Goal: Communication & Community: Answer question/provide support

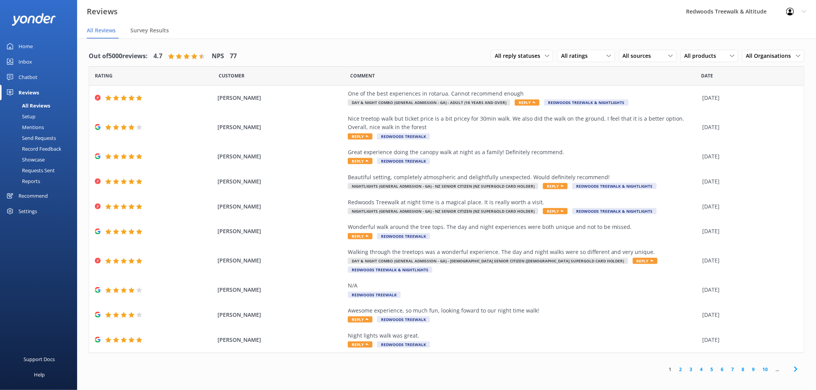
click at [678, 366] on link "2" at bounding box center [680, 369] width 10 height 7
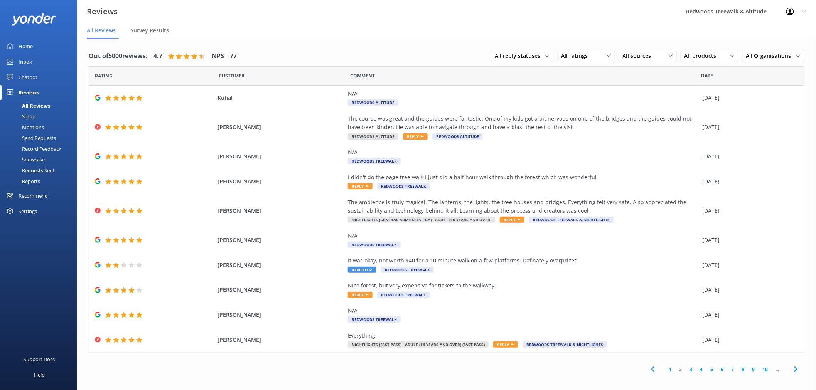
click at [31, 61] on div "Inbox" at bounding box center [25, 61] width 13 height 15
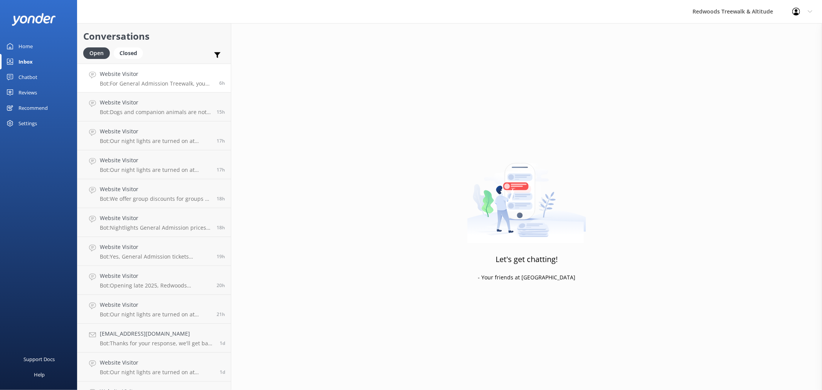
click at [139, 82] on p "Bot: For General Admission Treewalk, you can arrive anytime from opening, which…" at bounding box center [157, 83] width 114 height 7
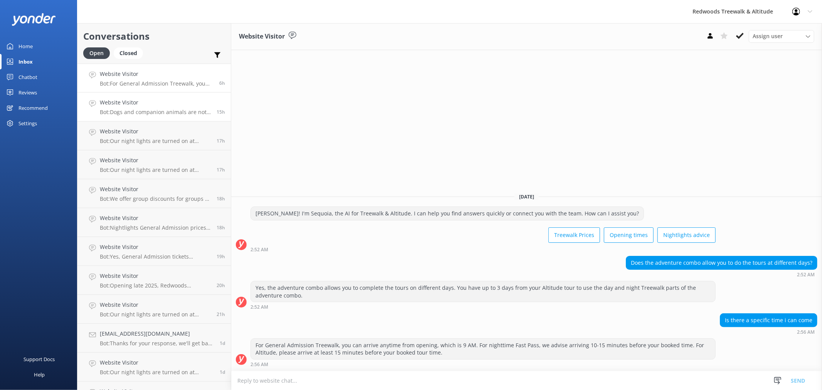
click at [145, 107] on div "Website Visitor Bot: Dogs and companion animals are not permitted on the Treewa…" at bounding box center [155, 106] width 111 height 17
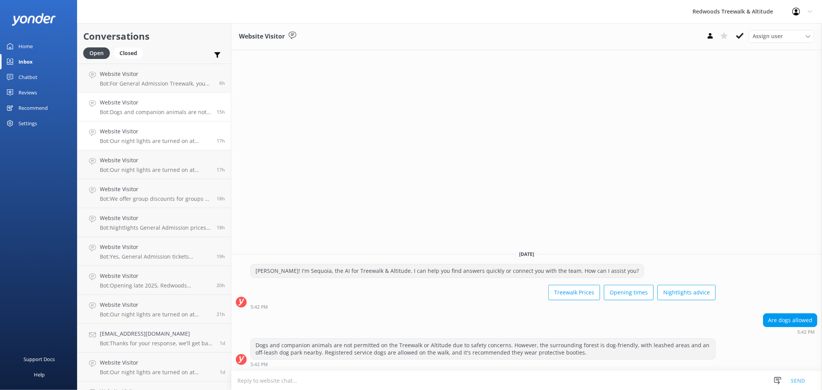
click at [146, 141] on p "Bot: Our night lights are turned on at sunset, and the night walk starts 20 min…" at bounding box center [155, 141] width 111 height 7
click at [149, 161] on h4 "Website Visitor" at bounding box center [155, 160] width 111 height 8
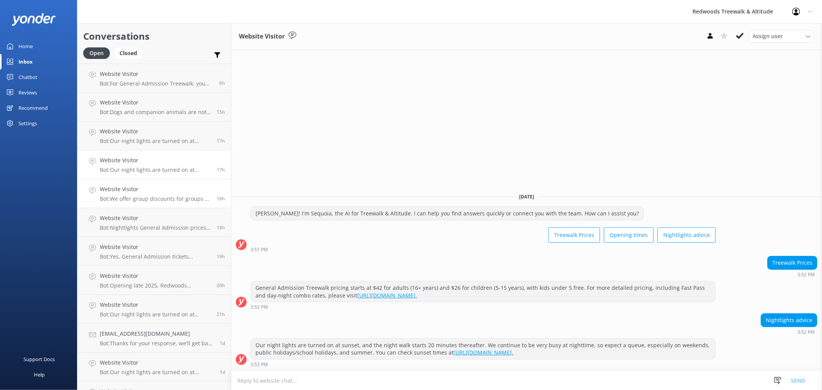
click at [162, 196] on p "Bot: We offer group discounts for groups of more than 10 adults. Please contact…" at bounding box center [155, 198] width 111 height 7
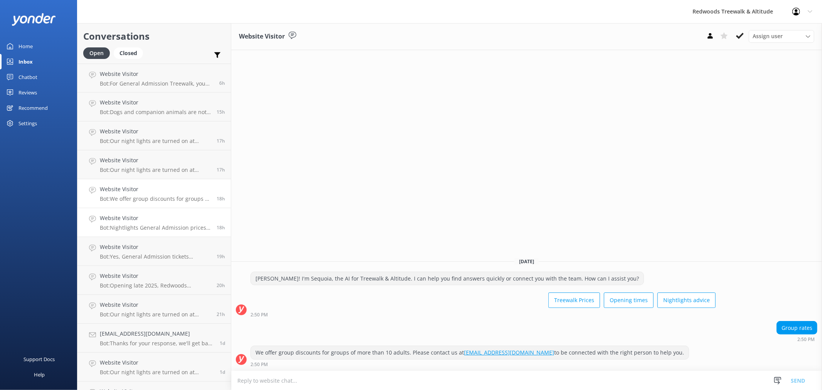
click at [166, 227] on p "Bot: Nightlights General Admission prices start at $42 for adults (16+ years) a…" at bounding box center [155, 227] width 111 height 7
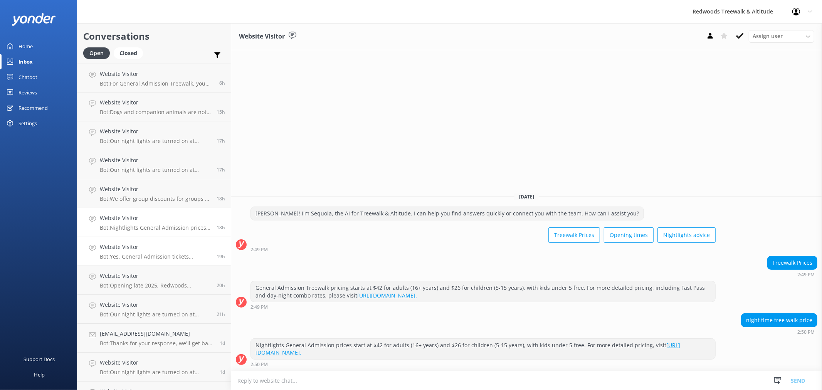
click at [160, 252] on div "Website Visitor Bot: Yes, General Admission tickets purchased online for the Tr…" at bounding box center [155, 251] width 111 height 17
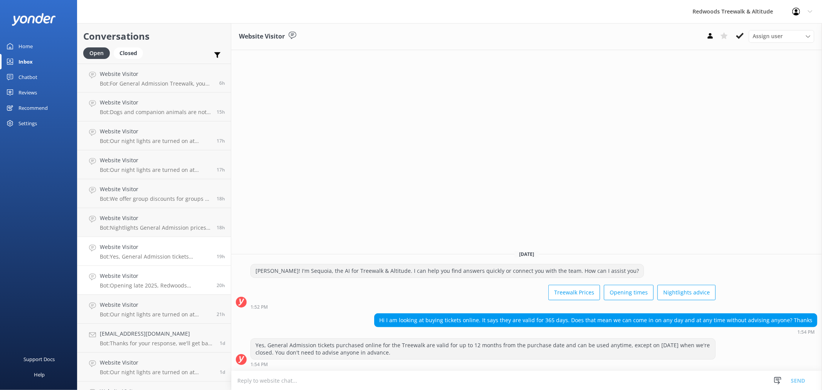
click at [135, 280] on div "Website Visitor Bot: Opening late 2025, Redwoods Glowworms will be a new eco-to…" at bounding box center [155, 280] width 111 height 17
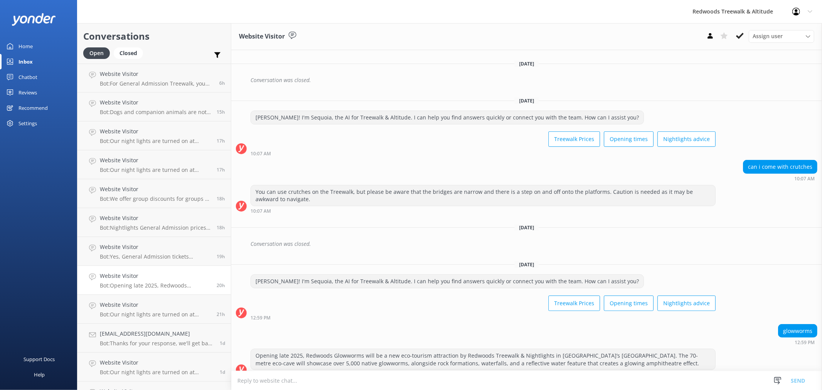
scroll to position [298, 0]
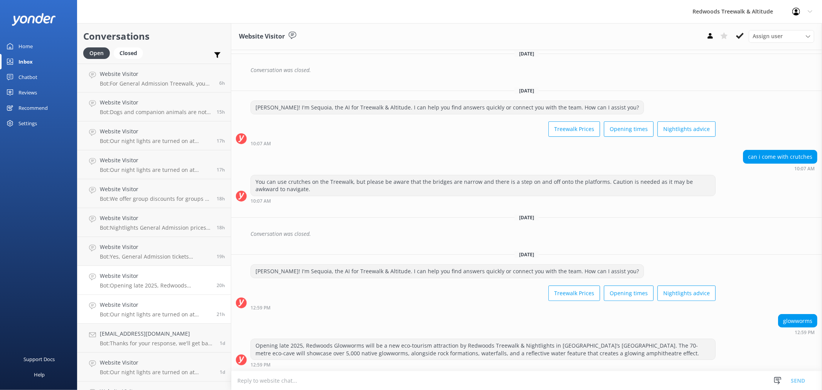
click at [151, 302] on h4 "Website Visitor" at bounding box center [155, 305] width 111 height 8
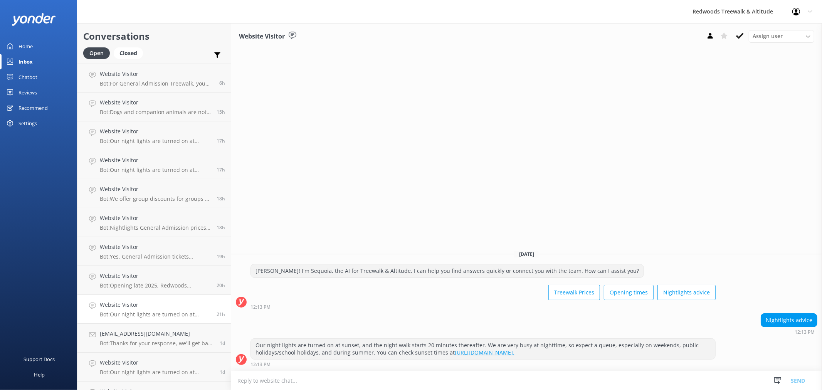
click at [41, 45] on link "Home" at bounding box center [38, 46] width 77 height 15
